Goal: Information Seeking & Learning: Find specific fact

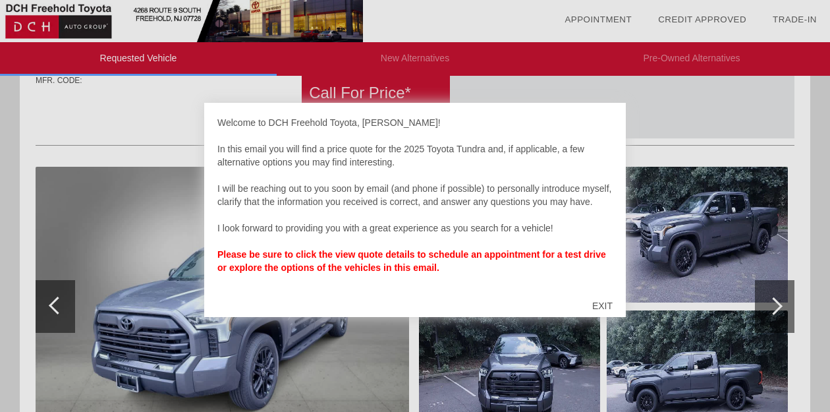
scroll to position [13, 0]
click at [388, 260] on div "Welcome to DCH Freehold Toyota, Frank! In this email you will find a price quot…" at bounding box center [414, 201] width 395 height 171
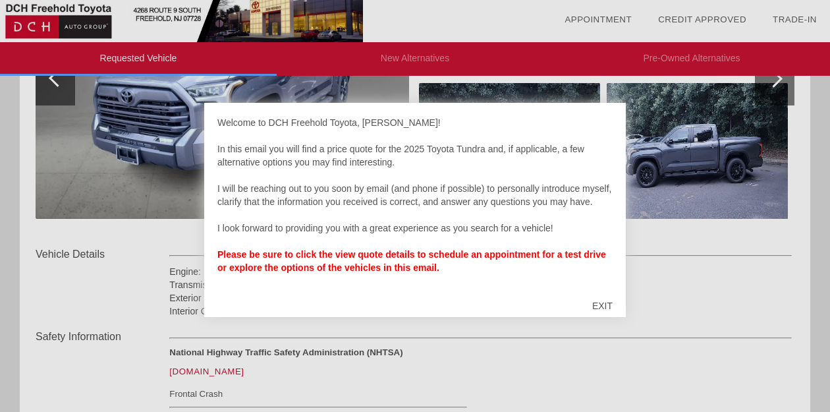
scroll to position [0, 0]
click at [593, 305] on div "EXIT" at bounding box center [602, 306] width 47 height 40
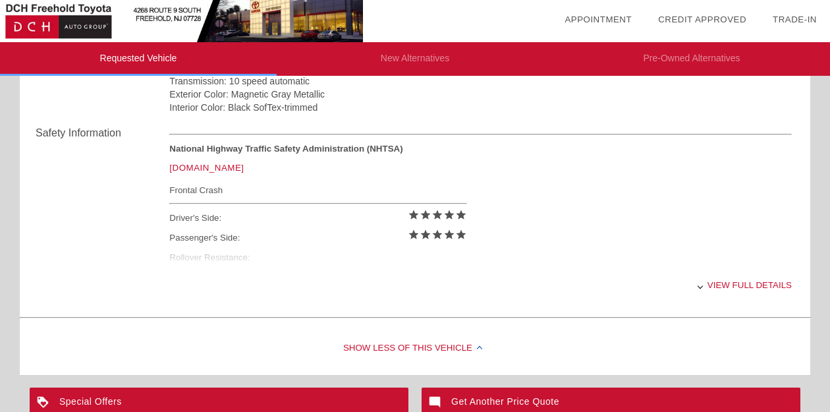
scroll to position [508, 0]
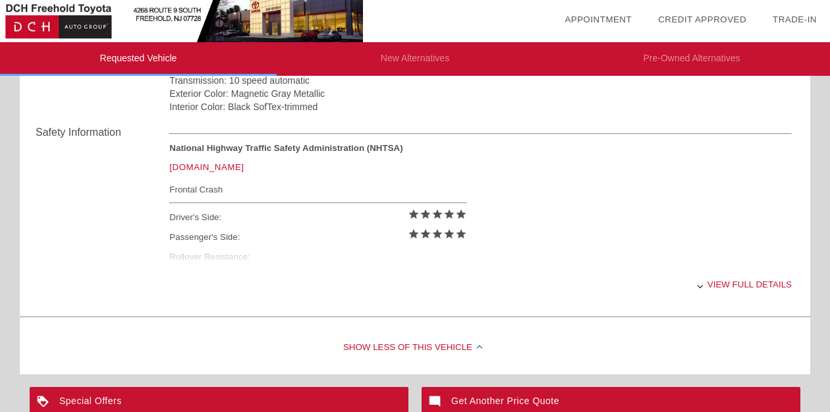
click at [708, 286] on div "View full details" at bounding box center [480, 284] width 622 height 32
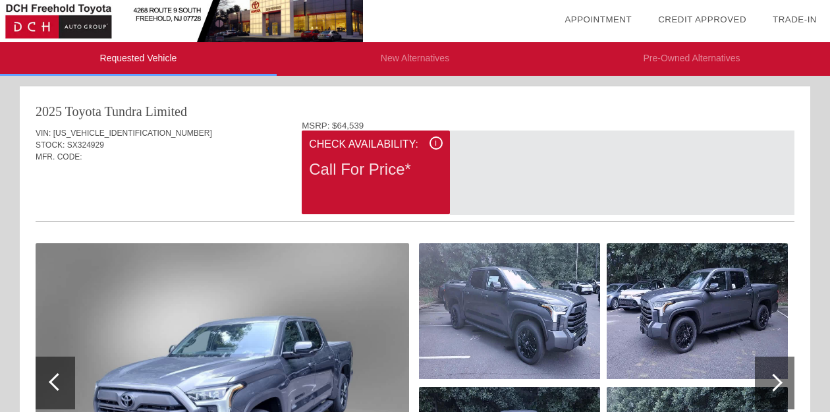
scroll to position [0, 0]
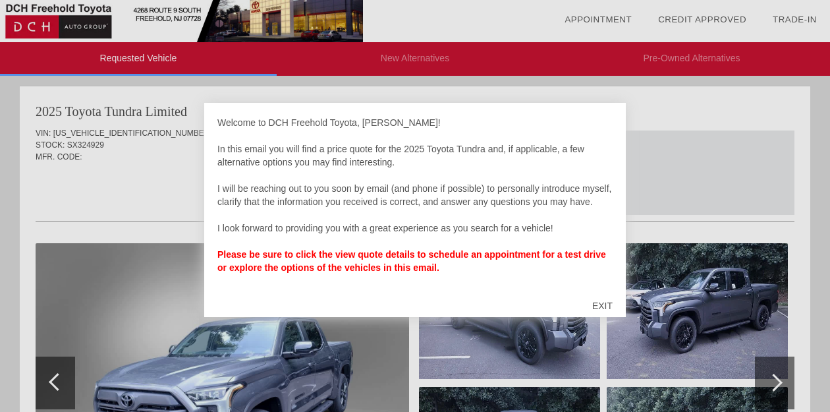
click at [600, 306] on div "EXIT" at bounding box center [602, 306] width 47 height 40
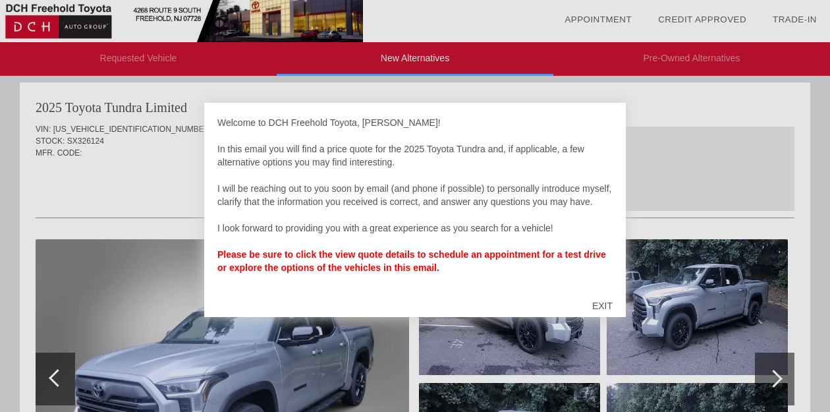
scroll to position [13, 0]
click at [598, 300] on div "EXIT" at bounding box center [602, 306] width 47 height 40
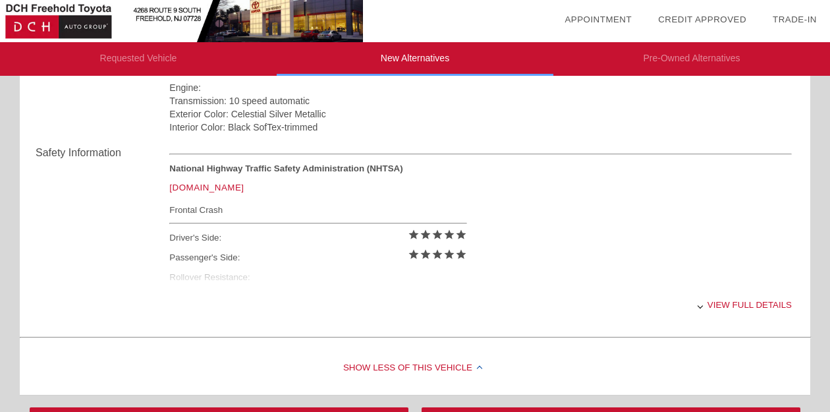
scroll to position [488, 0]
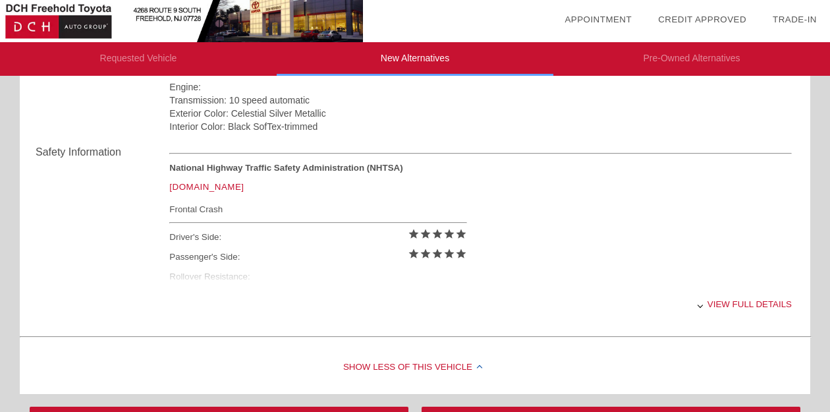
click at [705, 307] on div "View full details" at bounding box center [480, 304] width 622 height 32
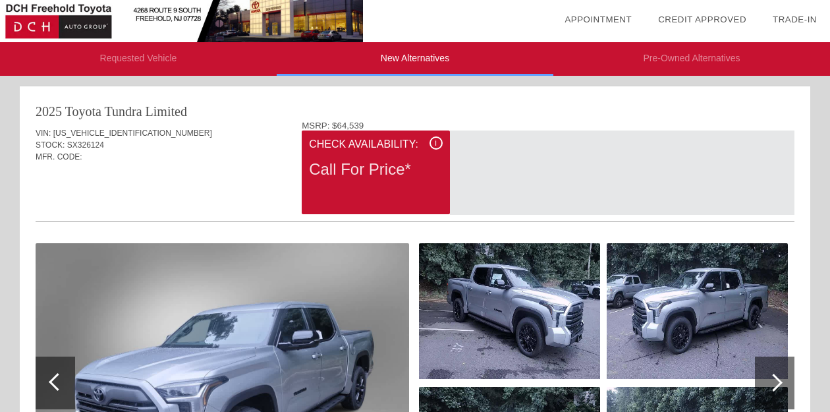
scroll to position [0, 0]
click at [431, 139] on div "i" at bounding box center [435, 142] width 13 height 13
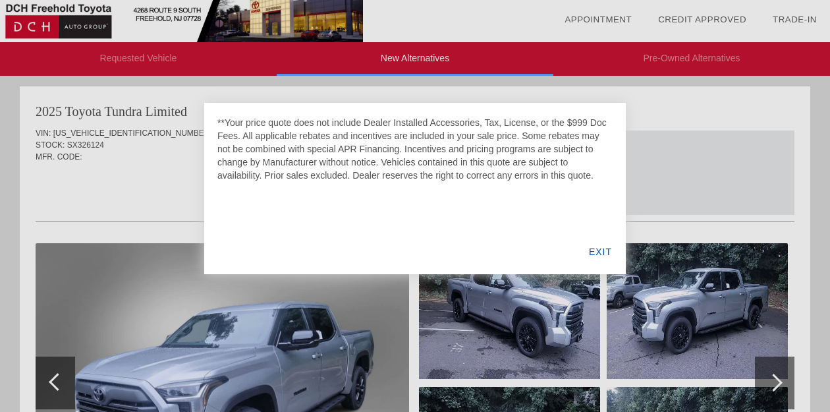
click at [599, 254] on div "EXIT" at bounding box center [600, 251] width 51 height 45
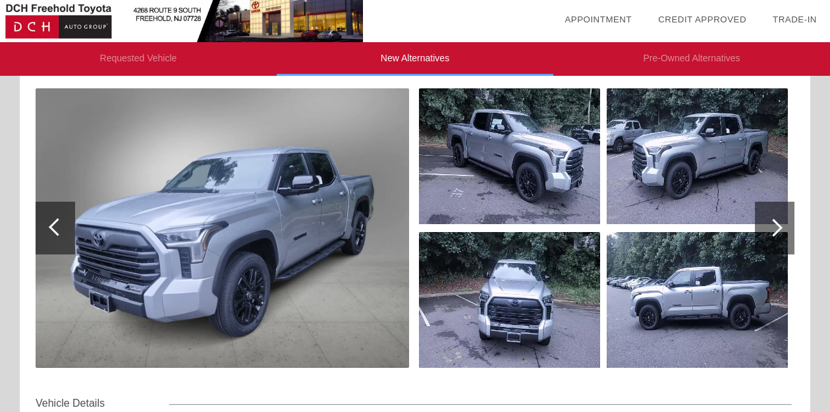
scroll to position [163, 0]
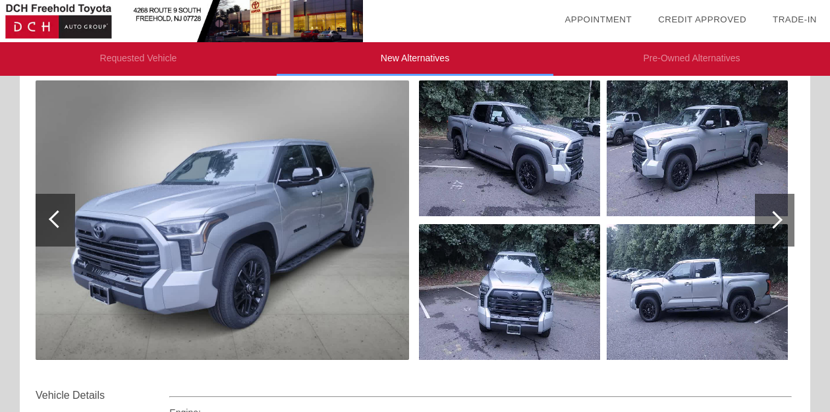
click at [780, 221] on div at bounding box center [773, 220] width 18 height 18
click at [773, 219] on div at bounding box center [773, 220] width 18 height 18
click at [773, 215] on div at bounding box center [773, 220] width 18 height 18
click at [773, 221] on div at bounding box center [773, 220] width 18 height 18
click at [557, 186] on img at bounding box center [509, 148] width 181 height 136
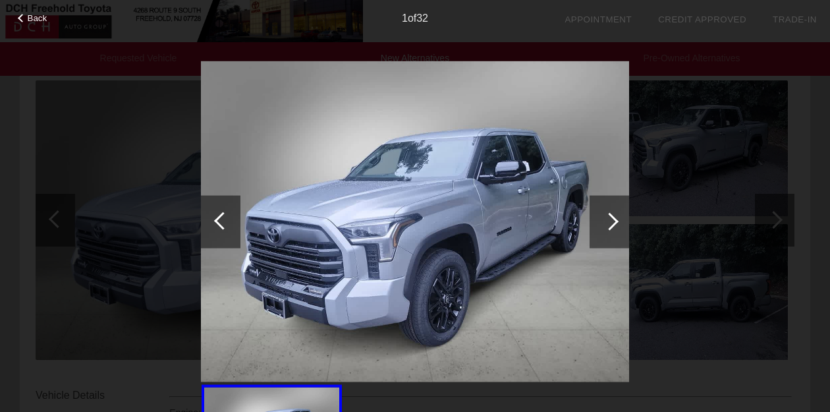
click at [606, 220] on div at bounding box center [609, 221] width 18 height 18
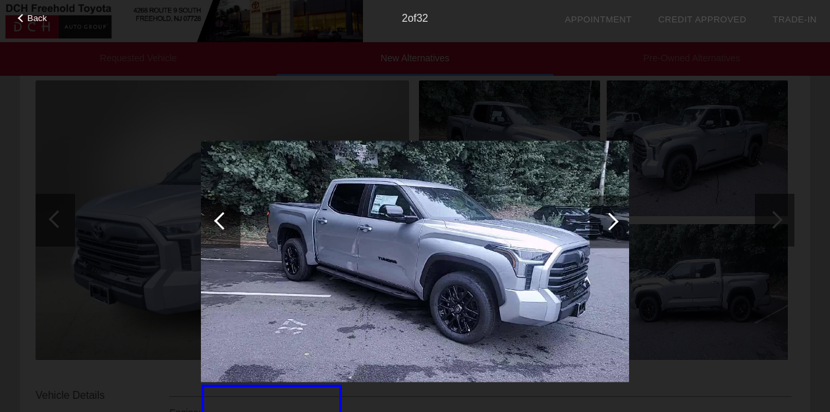
click at [606, 220] on div at bounding box center [609, 221] width 18 height 18
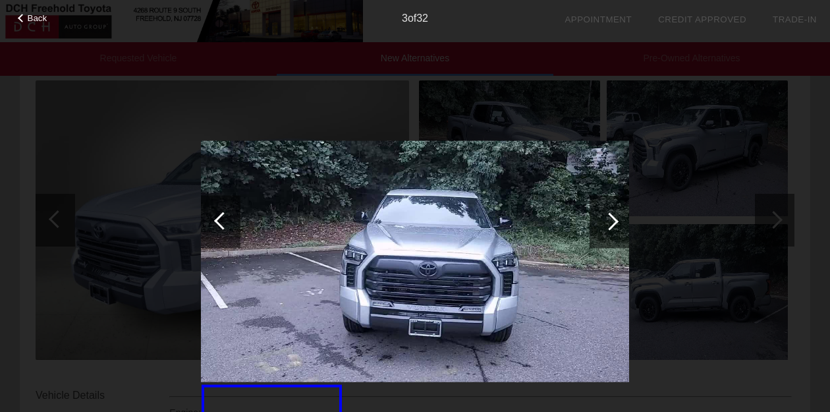
click at [606, 220] on div at bounding box center [609, 221] width 18 height 18
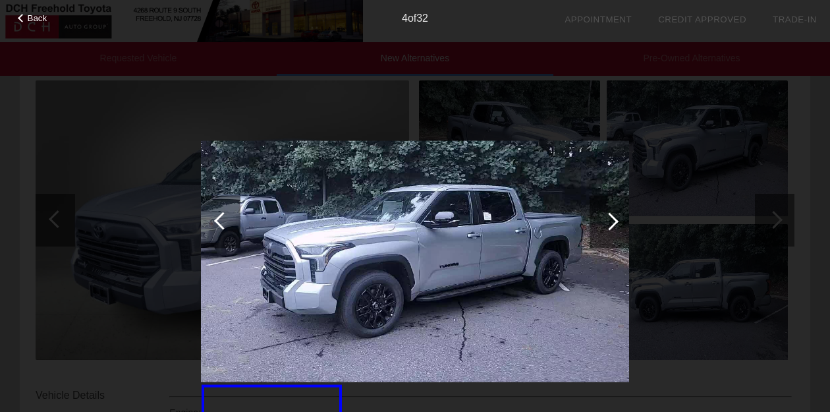
click at [606, 220] on div at bounding box center [609, 221] width 18 height 18
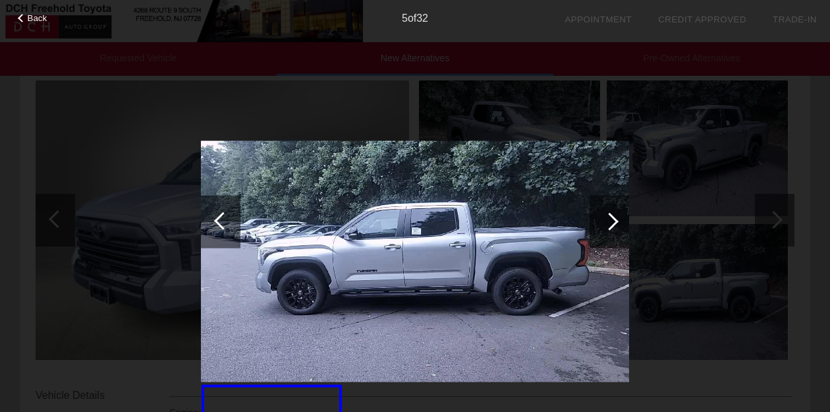
click at [606, 220] on div at bounding box center [609, 221] width 18 height 18
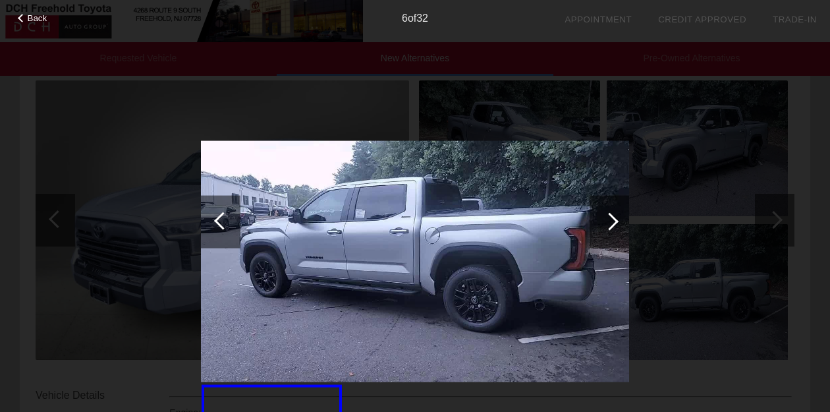
click at [606, 220] on div at bounding box center [609, 221] width 18 height 18
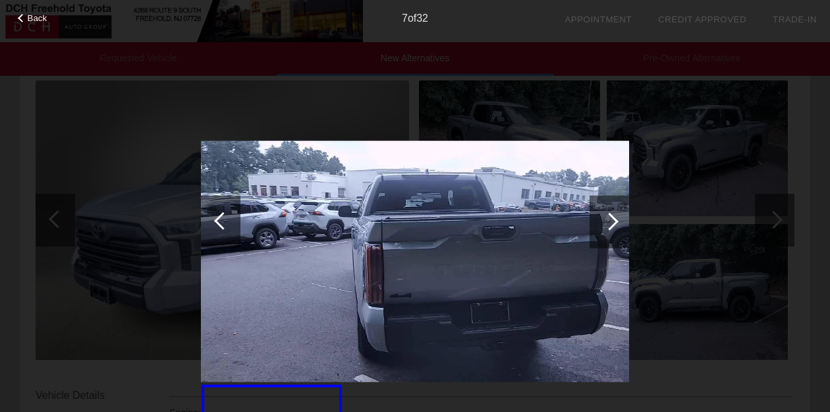
click at [606, 220] on div at bounding box center [609, 221] width 18 height 18
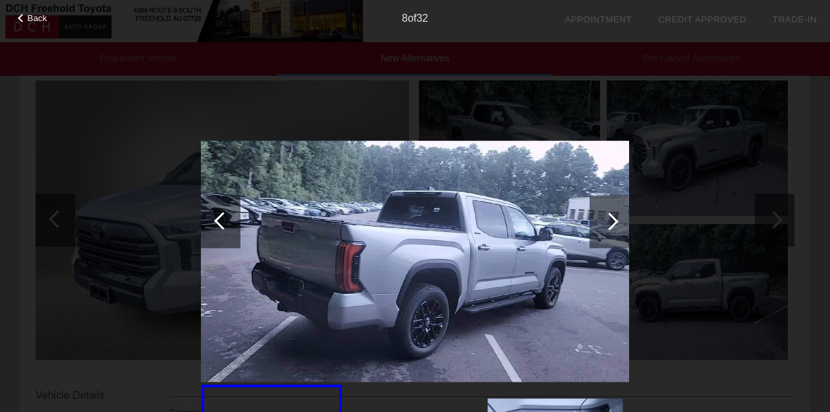
click at [606, 220] on div at bounding box center [609, 221] width 18 height 18
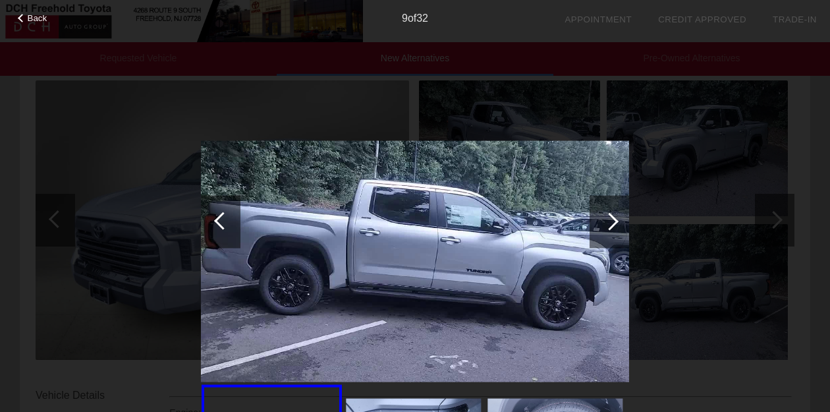
click at [606, 220] on div at bounding box center [609, 221] width 18 height 18
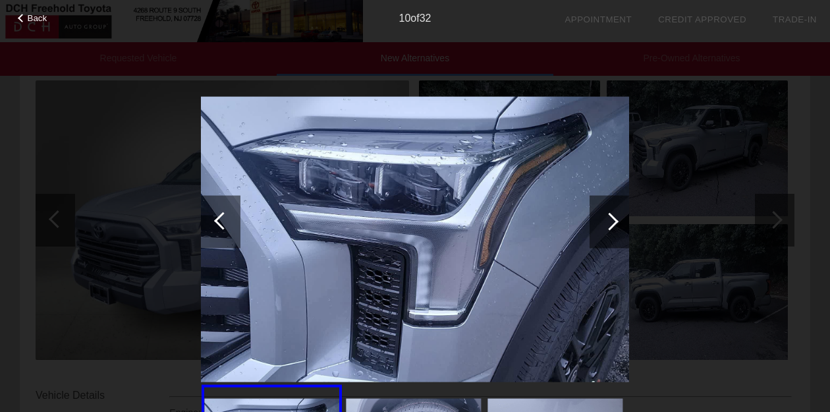
click at [606, 220] on div at bounding box center [609, 221] width 18 height 18
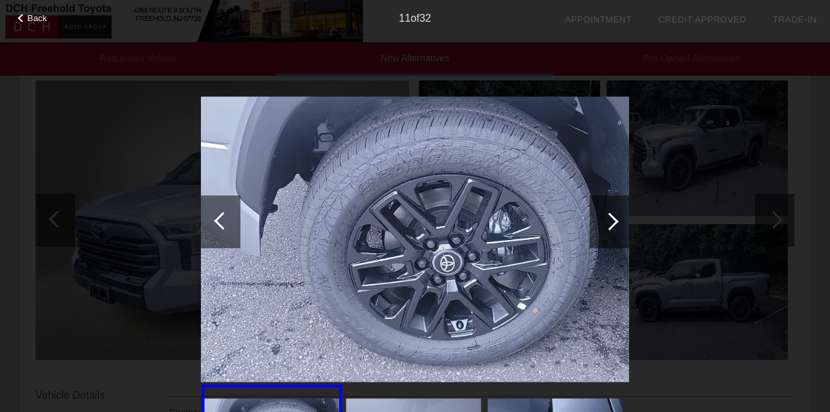
click at [606, 220] on div at bounding box center [609, 221] width 18 height 18
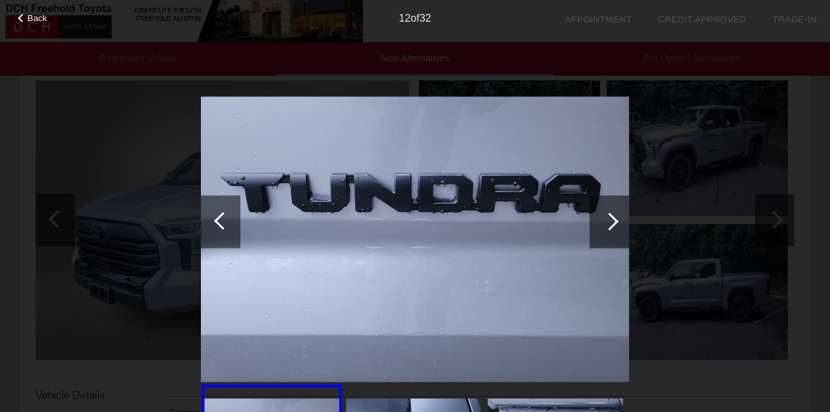
click at [606, 220] on div at bounding box center [609, 221] width 18 height 18
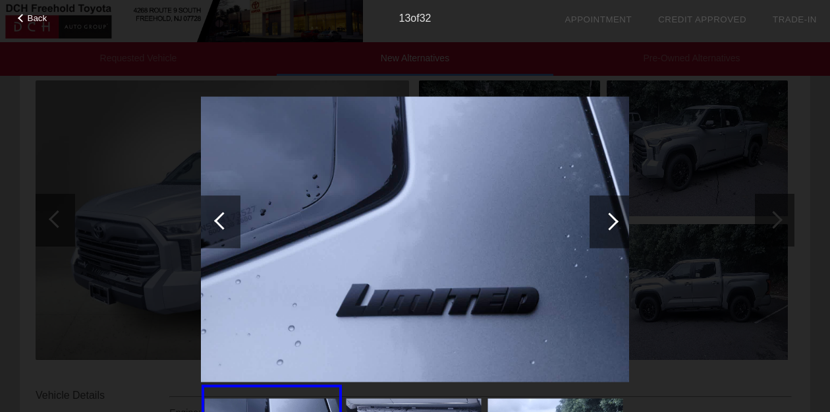
click at [606, 220] on div at bounding box center [609, 221] width 18 height 18
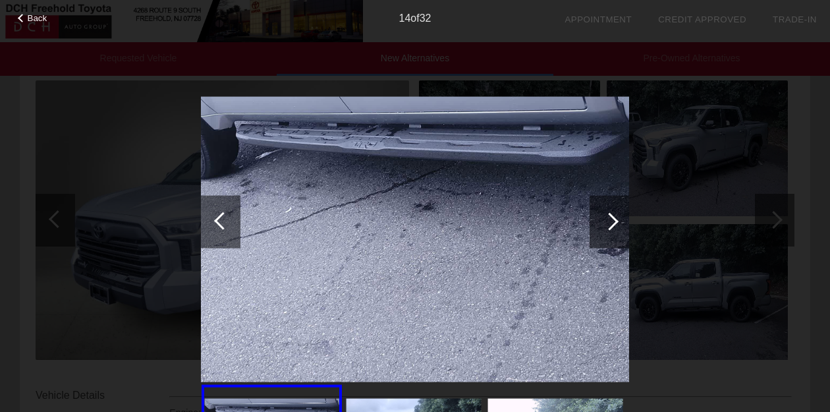
click at [606, 220] on div at bounding box center [609, 221] width 18 height 18
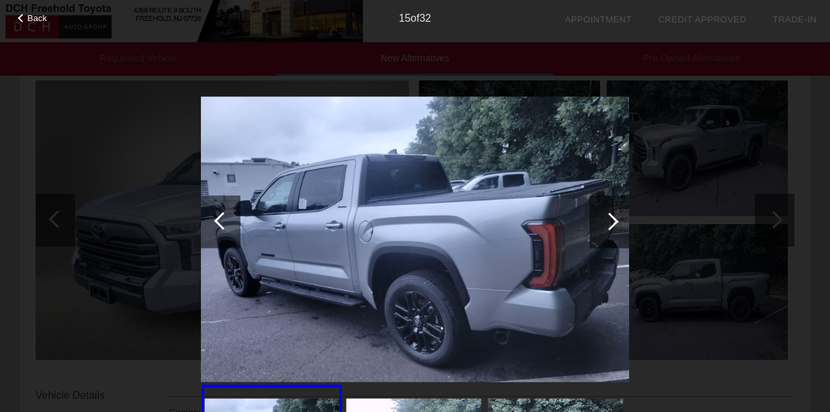
click at [606, 220] on div at bounding box center [609, 221] width 18 height 18
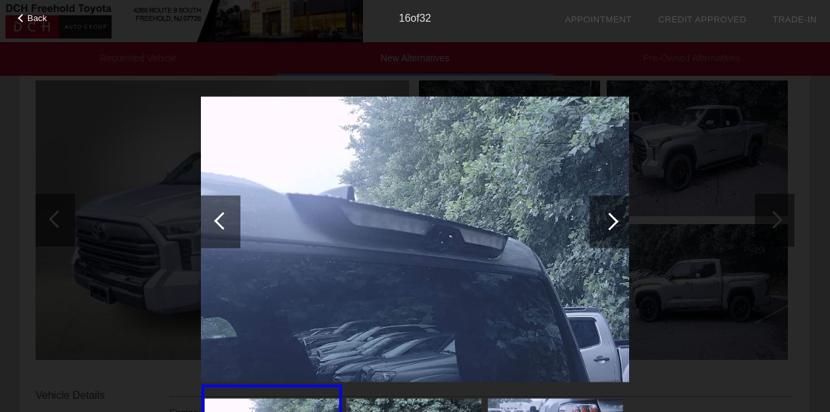
click at [606, 220] on div at bounding box center [609, 221] width 18 height 18
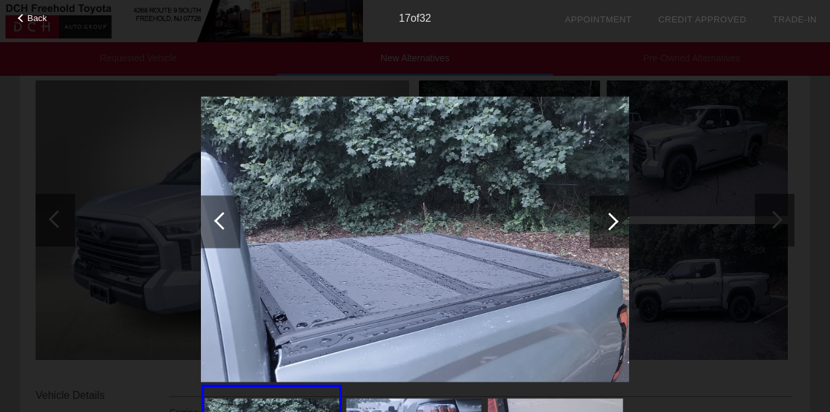
click at [595, 220] on div at bounding box center [609, 221] width 40 height 53
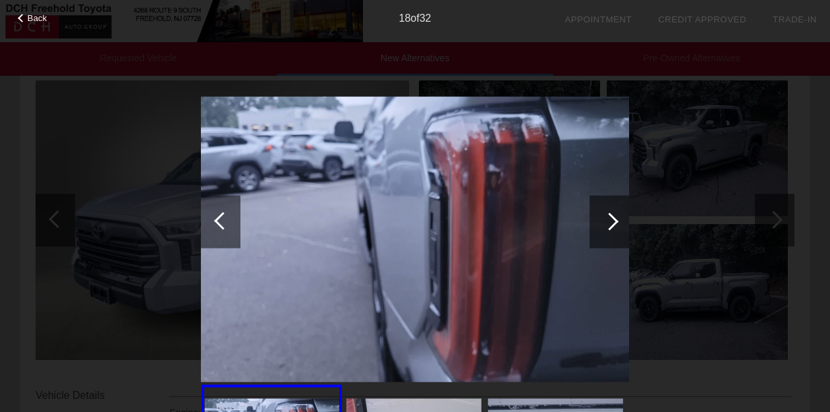
click at [595, 220] on div at bounding box center [609, 221] width 40 height 53
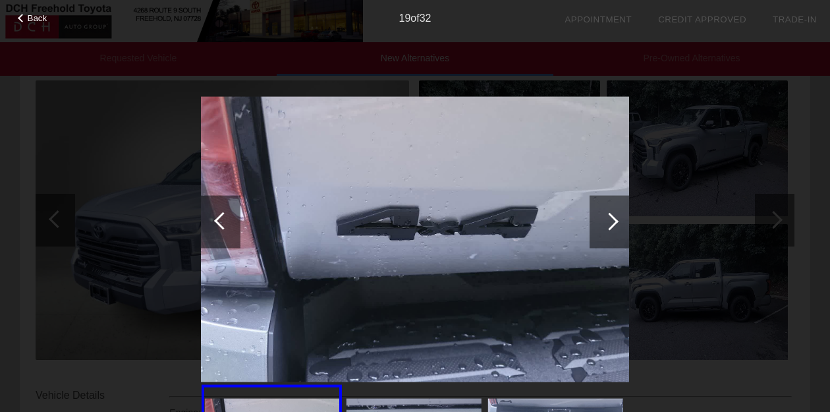
click at [595, 220] on div at bounding box center [609, 221] width 40 height 53
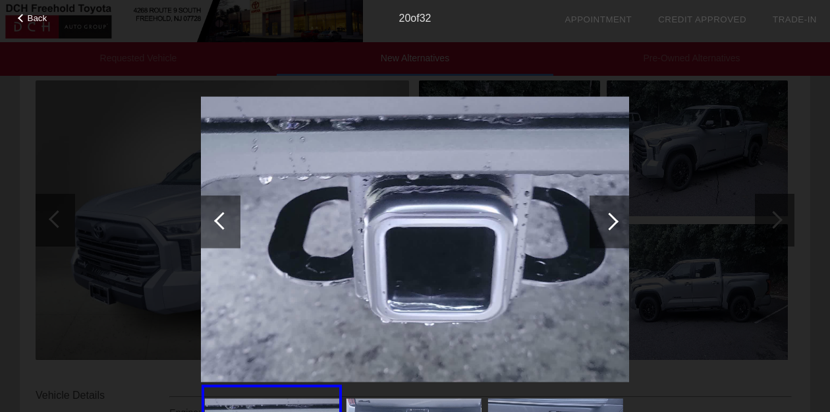
click at [595, 220] on div at bounding box center [609, 221] width 40 height 53
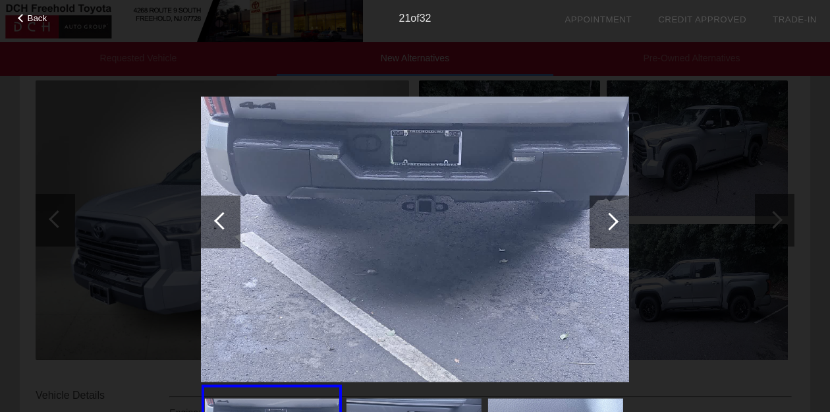
click at [595, 220] on div at bounding box center [609, 221] width 40 height 53
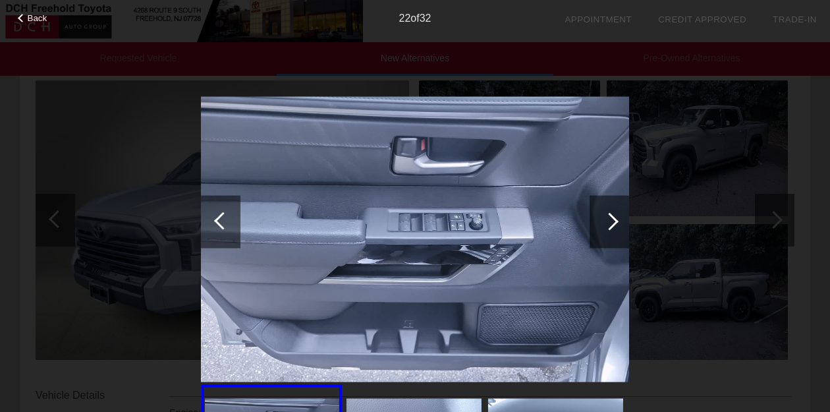
click at [595, 220] on div at bounding box center [609, 221] width 40 height 53
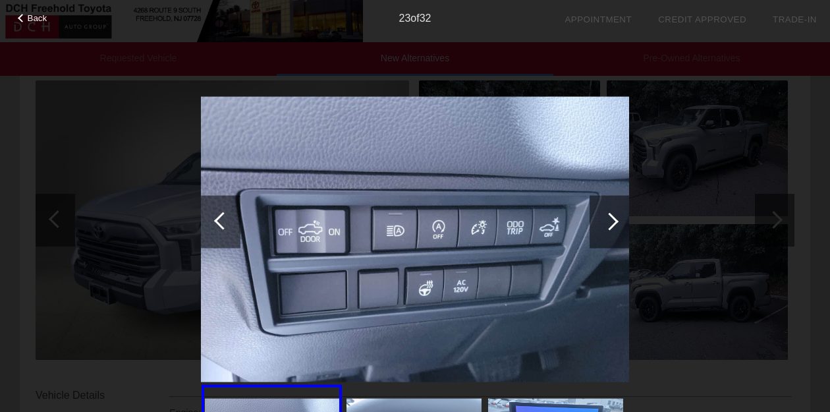
click at [595, 220] on div at bounding box center [609, 221] width 40 height 53
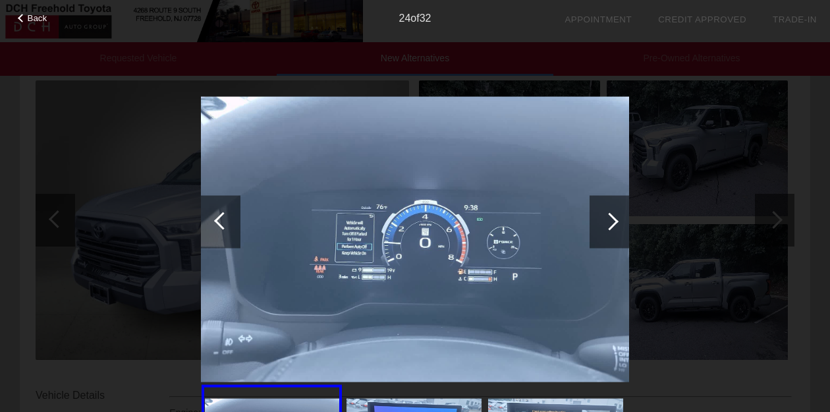
click at [595, 220] on div at bounding box center [609, 221] width 40 height 53
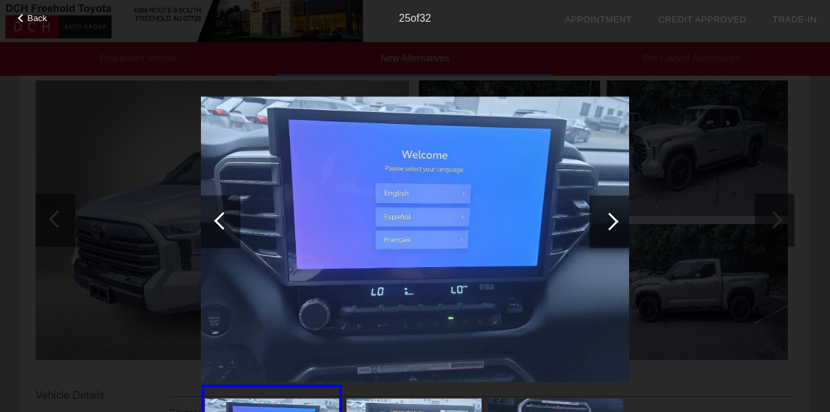
click at [594, 220] on div at bounding box center [609, 221] width 40 height 53
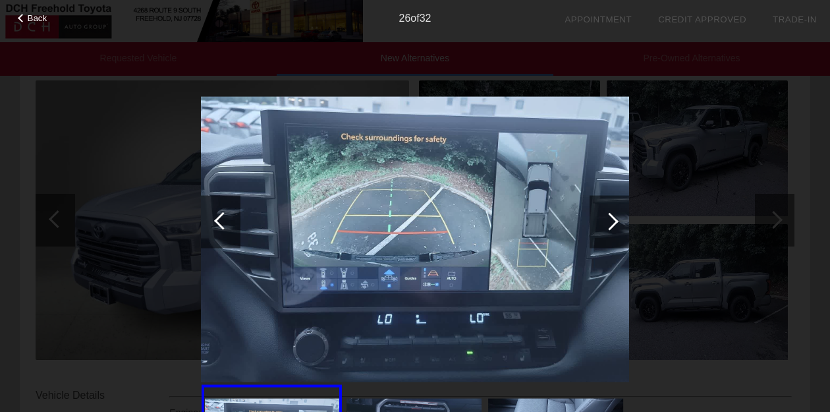
click at [593, 220] on div at bounding box center [609, 221] width 40 height 53
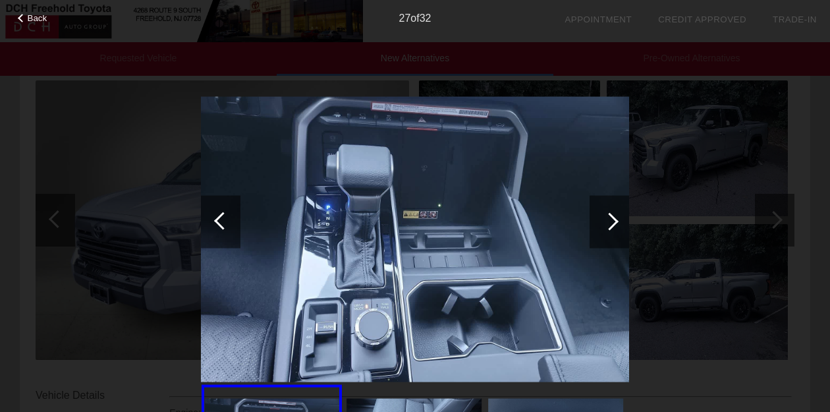
click at [593, 220] on div at bounding box center [609, 221] width 40 height 53
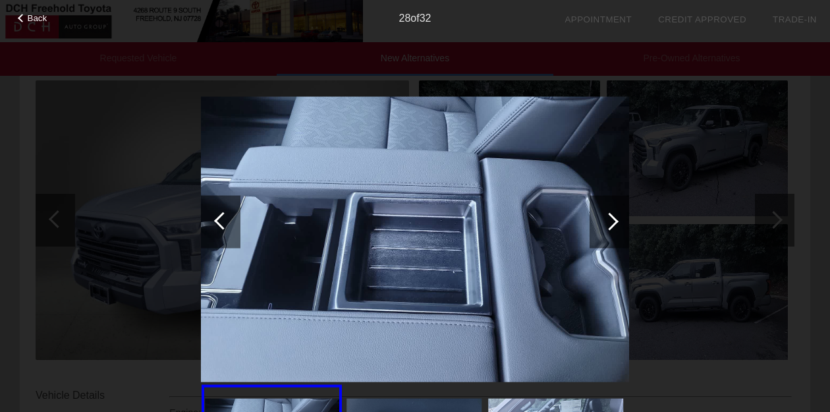
click at [593, 220] on div at bounding box center [609, 221] width 40 height 53
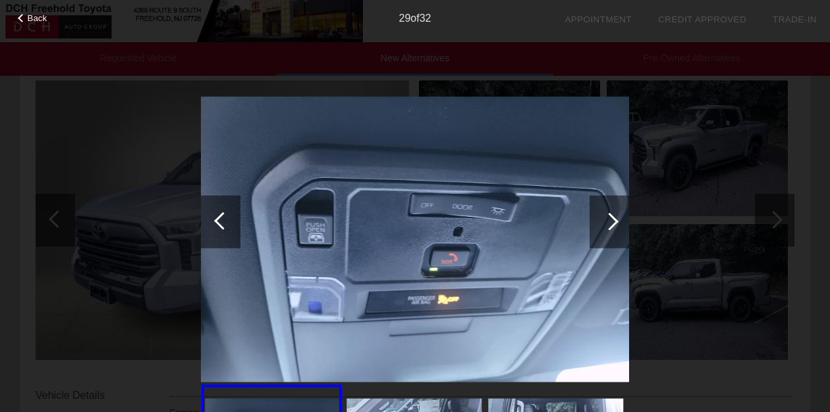
click at [605, 220] on div at bounding box center [609, 221] width 18 height 18
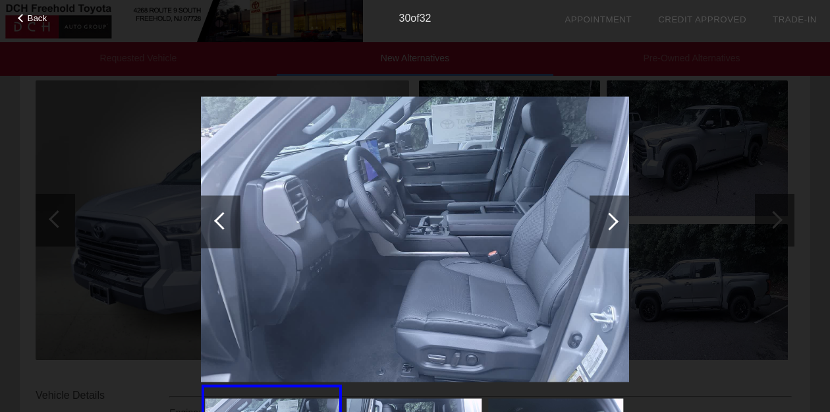
click at [24, 16] on div at bounding box center [22, 18] width 9 height 9
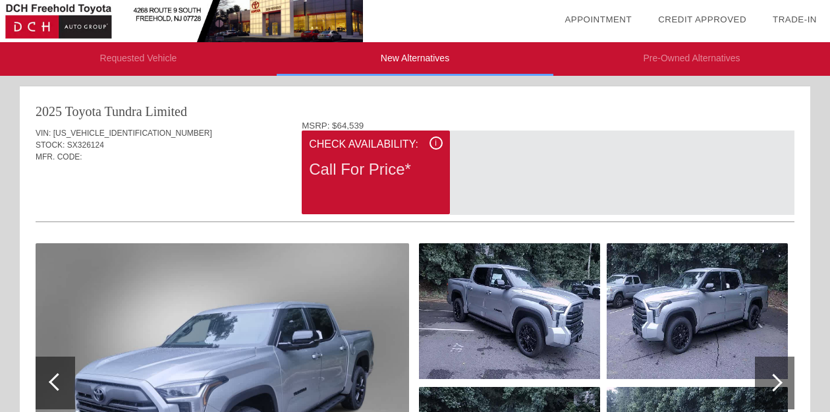
scroll to position [0, 0]
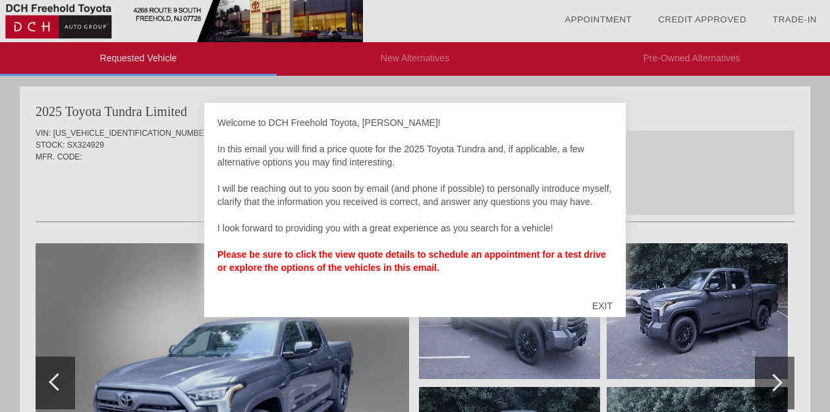
click at [598, 306] on div "EXIT" at bounding box center [602, 306] width 47 height 40
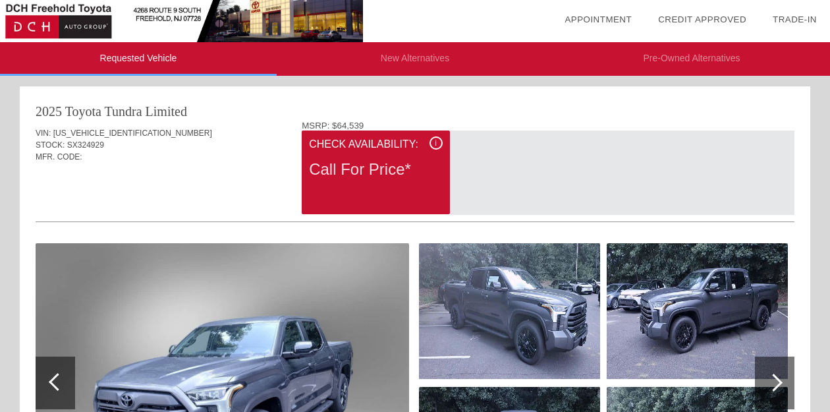
drag, startPoint x: 53, startPoint y: 131, endPoint x: 135, endPoint y: 131, distance: 81.6
click at [135, 131] on span "[US_VEHICLE_IDENTIFICATION_NUMBER]" at bounding box center [132, 132] width 159 height 9
copy div "[US_VEHICLE_IDENTIFICATION_NUMBER]"
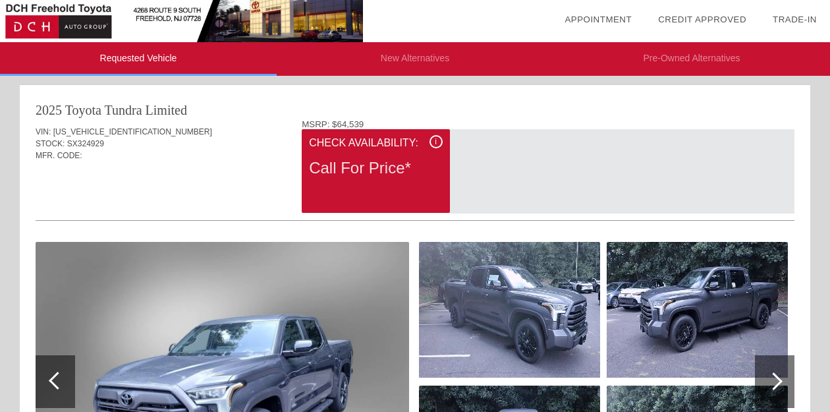
click at [211, 161] on div "MFR. CODE:" at bounding box center [415, 155] width 759 height 12
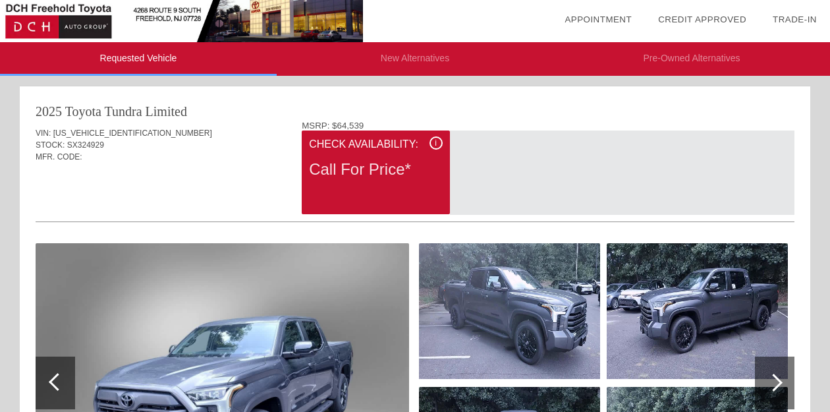
scroll to position [0, 0]
click at [438, 142] on div "i" at bounding box center [435, 142] width 13 height 13
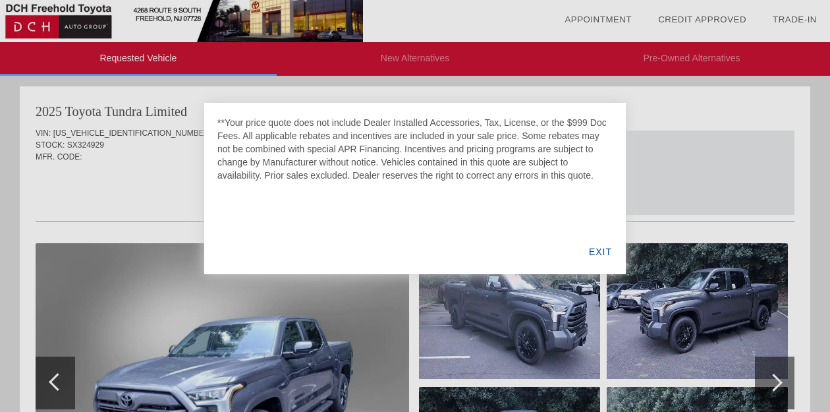
click at [595, 252] on div "EXIT" at bounding box center [600, 251] width 51 height 45
